Goal: Task Accomplishment & Management: Complete application form

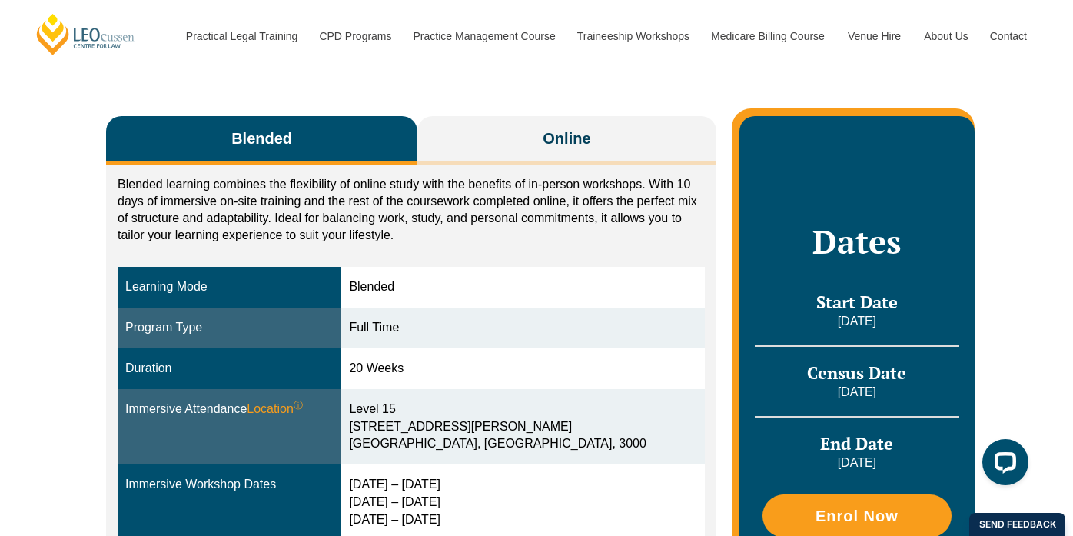
scroll to position [247, 0]
